Goal: Navigation & Orientation: Go to known website

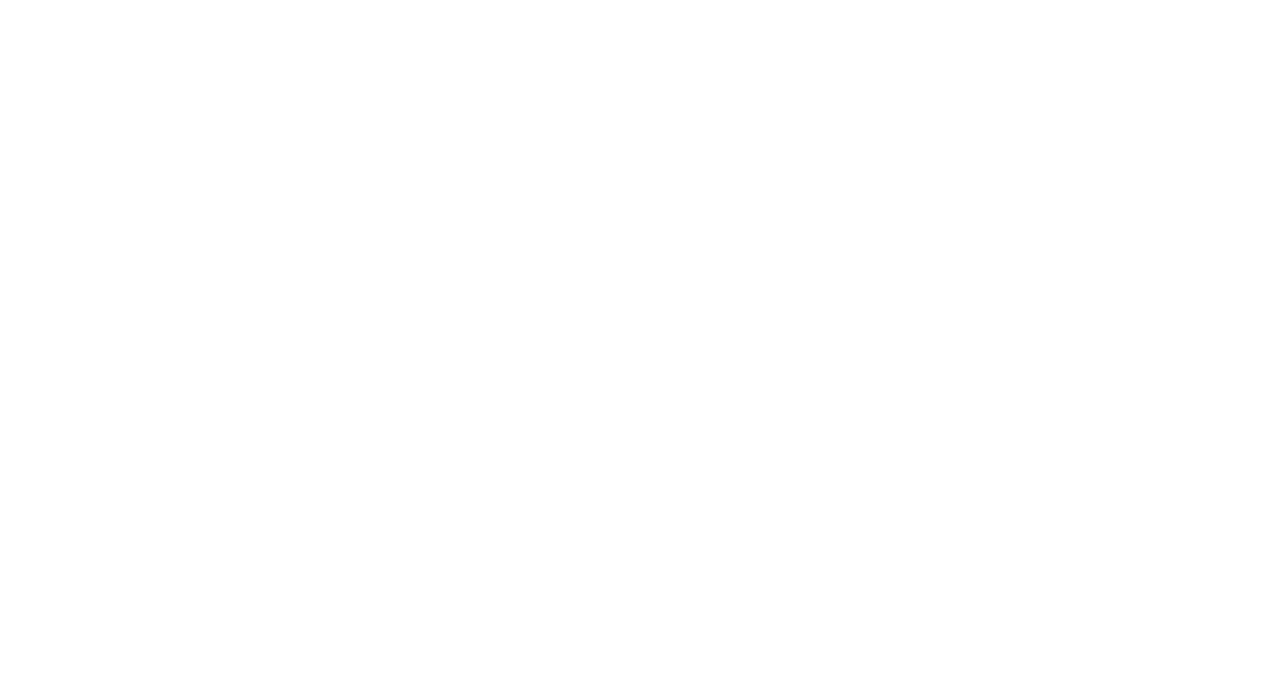
click at [249, 27] on main at bounding box center [632, 345] width 1265 height 691
click at [263, 108] on main at bounding box center [632, 345] width 1265 height 691
